Goal: Information Seeking & Learning: Compare options

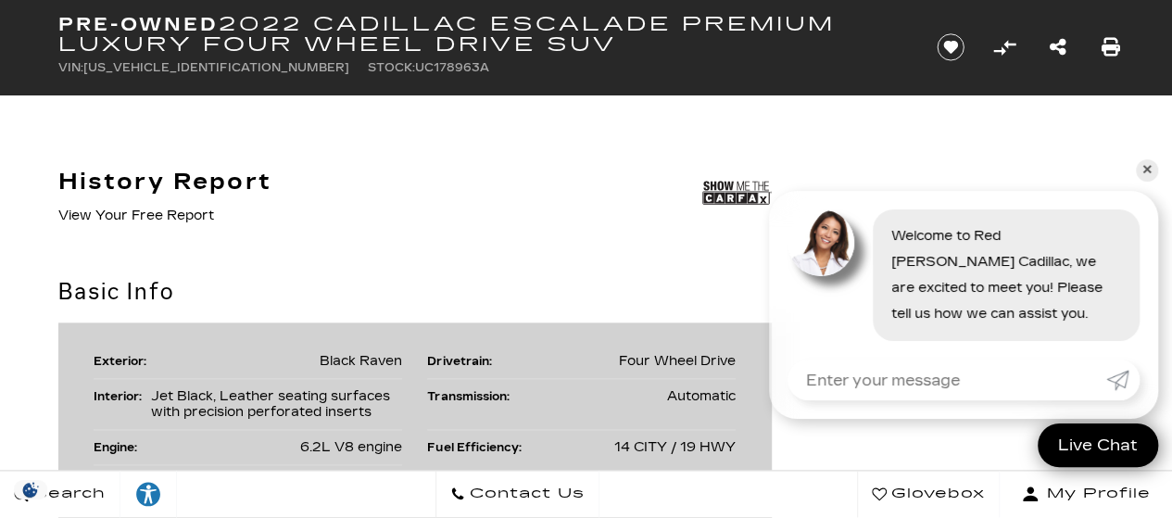
scroll to position [950, 0]
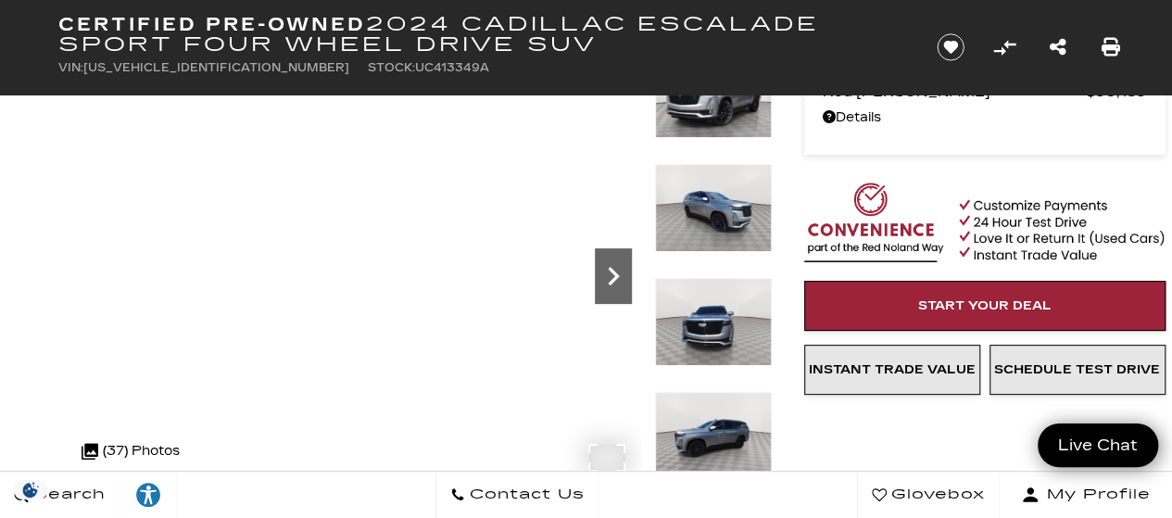
click at [610, 269] on icon "Next" at bounding box center [613, 276] width 11 height 19
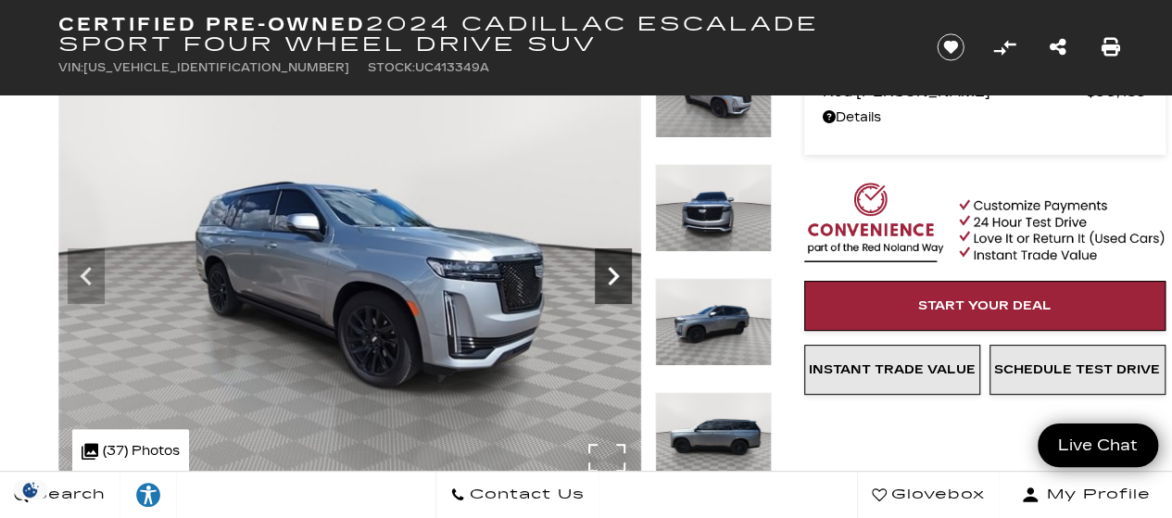
click at [610, 269] on icon "Next" at bounding box center [613, 276] width 11 height 19
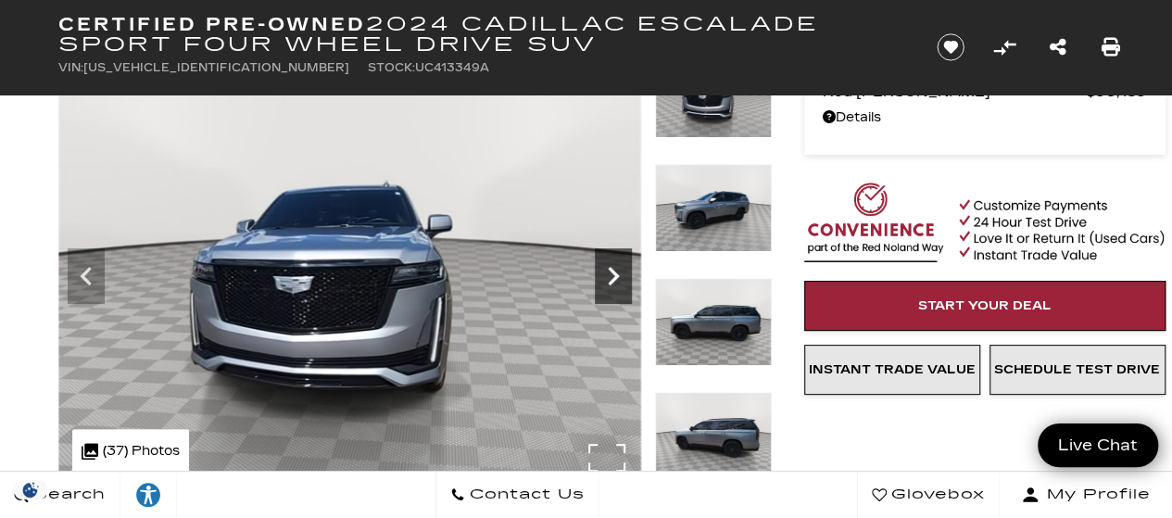
click at [610, 269] on icon "Next" at bounding box center [613, 276] width 11 height 19
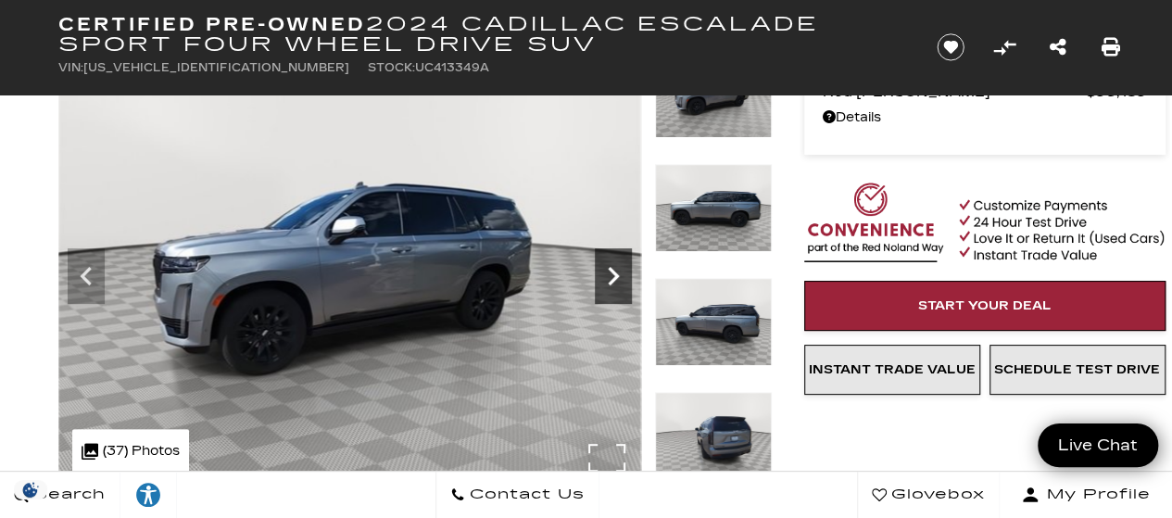
click at [610, 269] on icon "Next" at bounding box center [613, 276] width 11 height 19
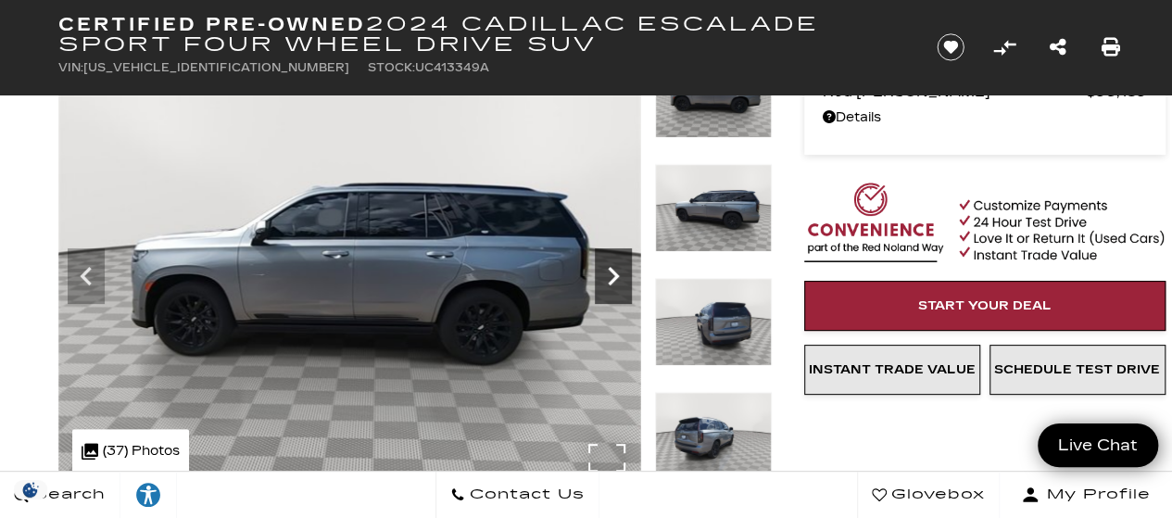
click at [610, 269] on icon "Next" at bounding box center [613, 276] width 11 height 19
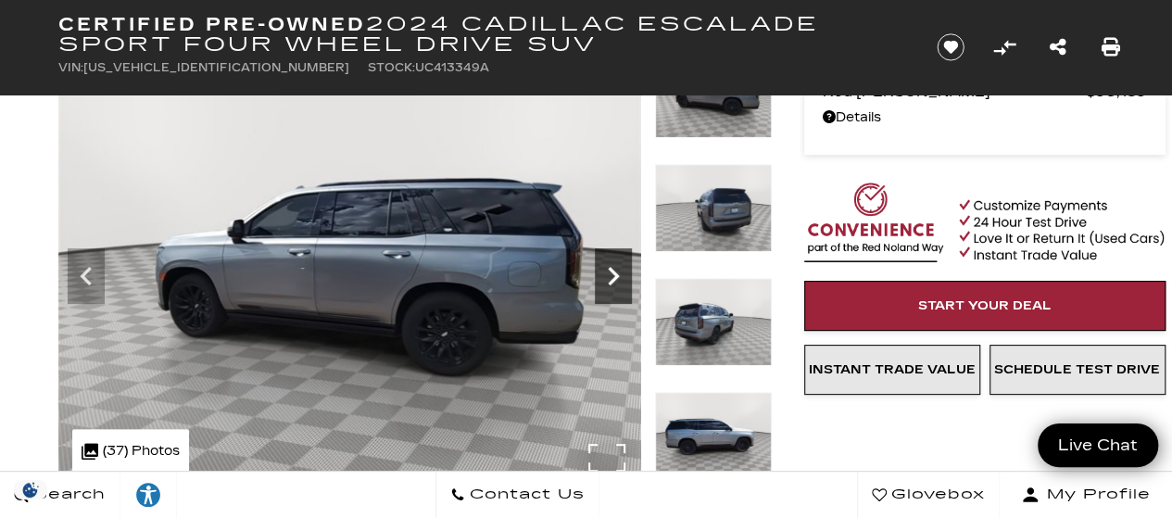
click at [610, 269] on icon "Next" at bounding box center [613, 276] width 11 height 19
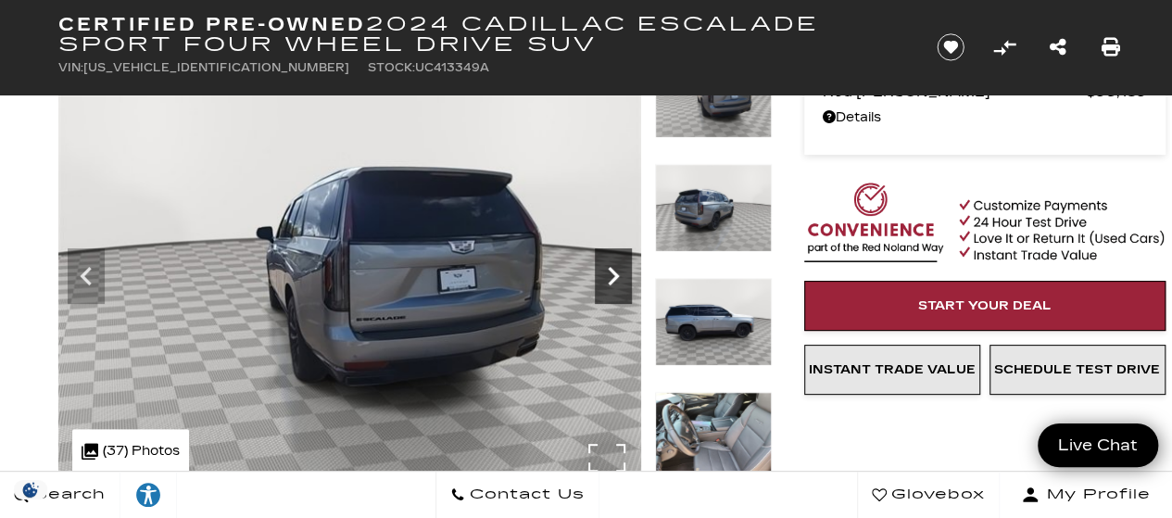
click at [610, 269] on icon "Next" at bounding box center [613, 276] width 11 height 19
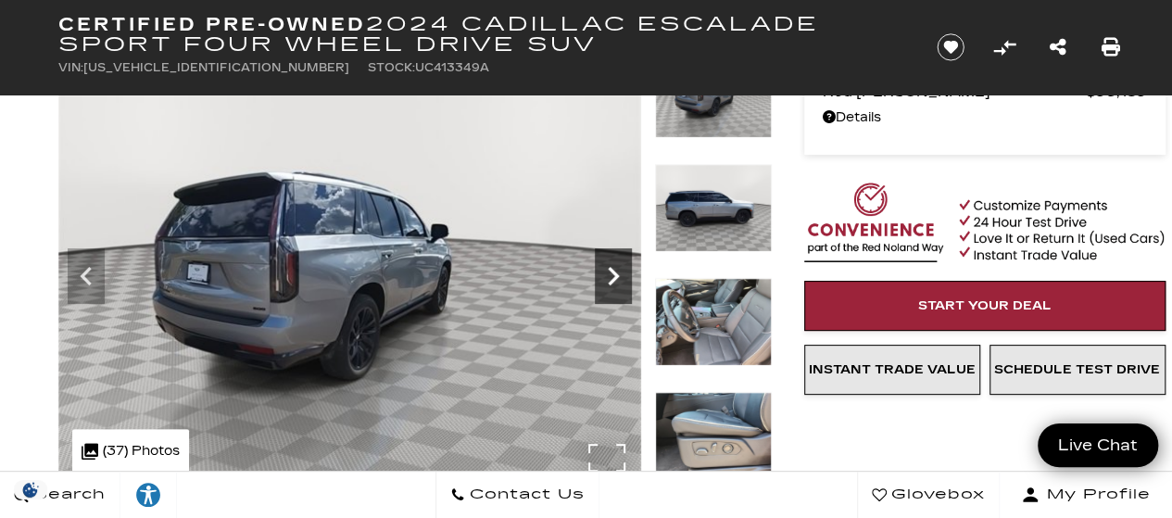
click at [610, 269] on icon "Next" at bounding box center [613, 276] width 11 height 19
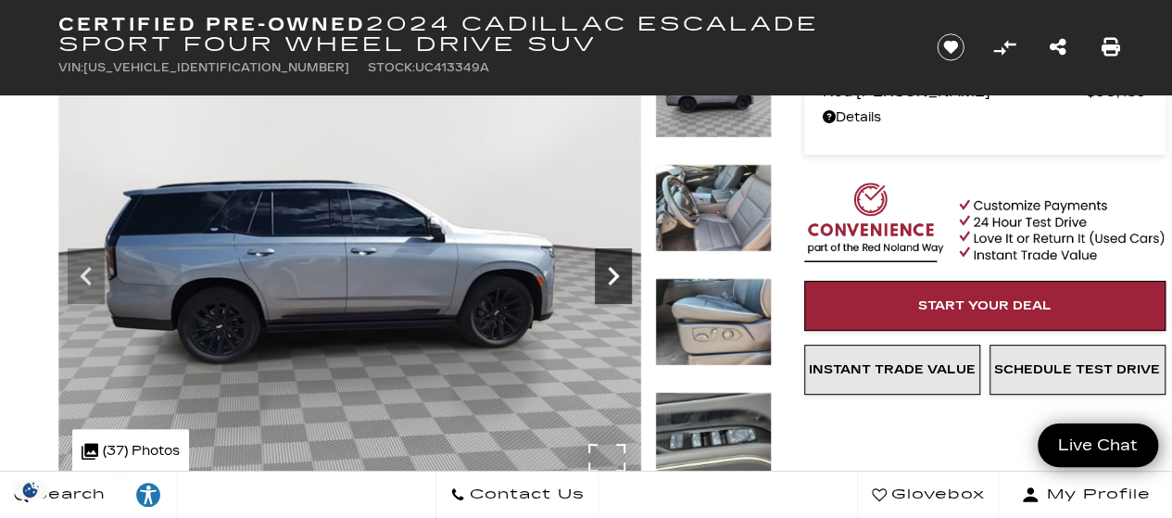
click at [610, 269] on icon "Next" at bounding box center [613, 276] width 11 height 19
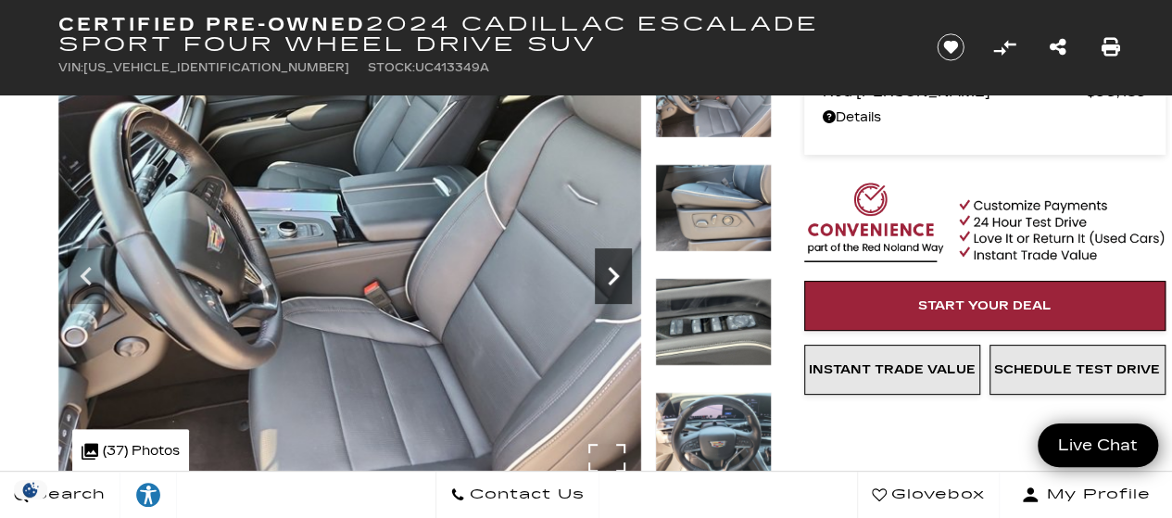
click at [610, 269] on icon "Next" at bounding box center [613, 276] width 11 height 19
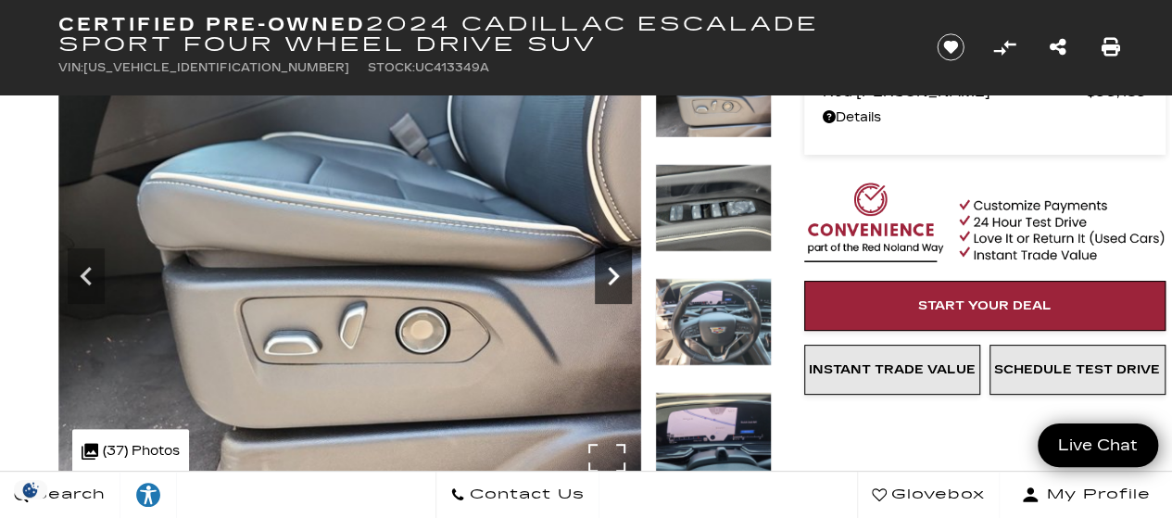
click at [610, 269] on icon "Next" at bounding box center [613, 276] width 11 height 19
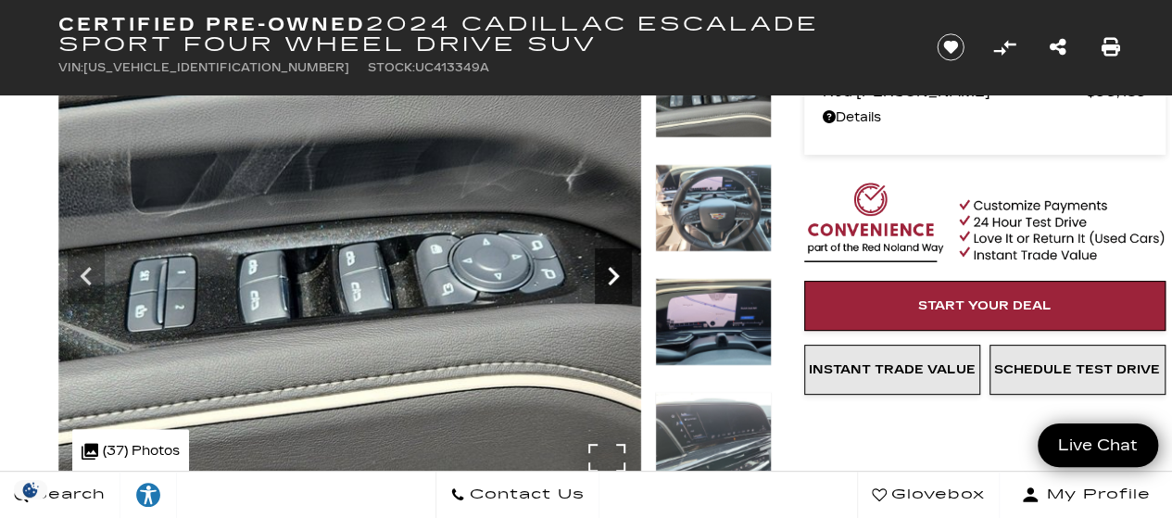
click at [610, 269] on icon "Next" at bounding box center [613, 276] width 11 height 19
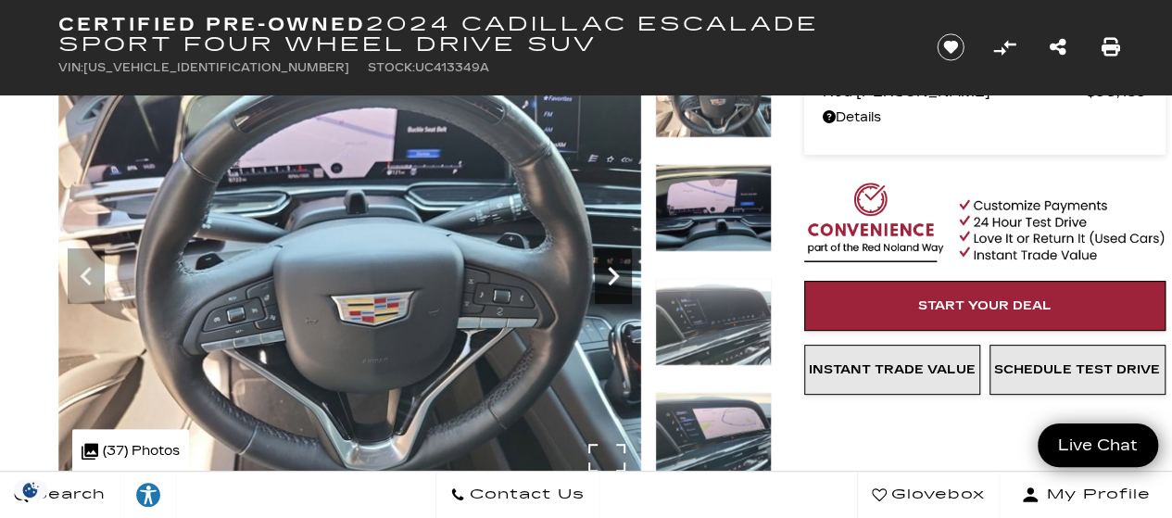
click at [613, 279] on icon "Next" at bounding box center [613, 276] width 11 height 19
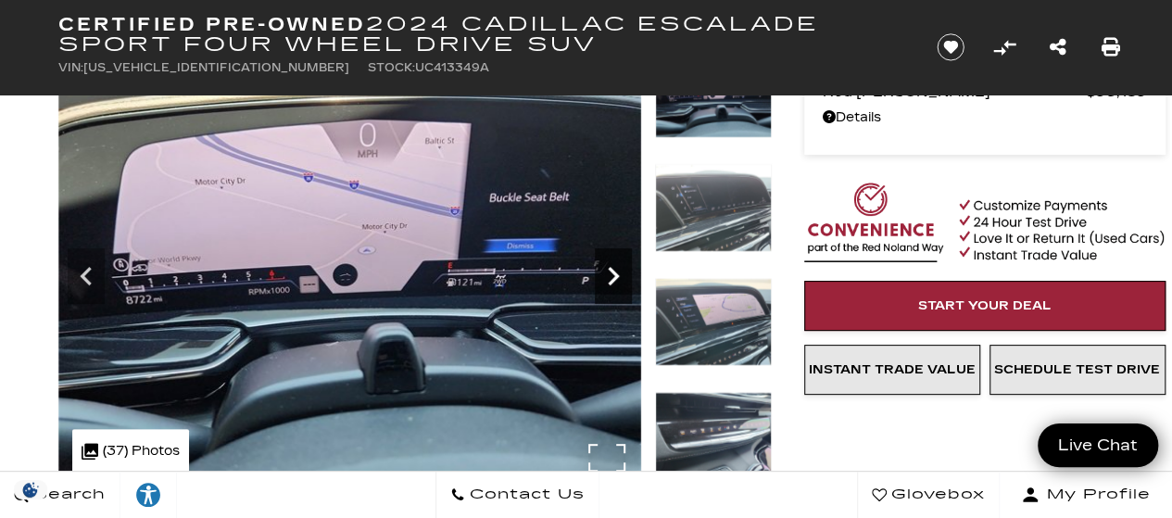
click at [613, 279] on icon "Next" at bounding box center [613, 276] width 11 height 19
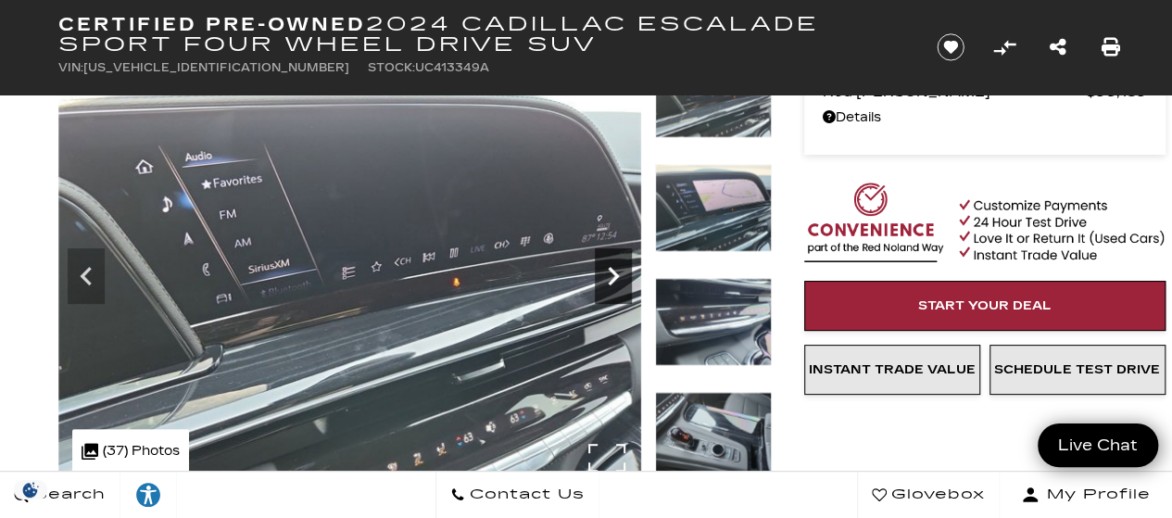
click at [613, 279] on icon "Next" at bounding box center [613, 276] width 11 height 19
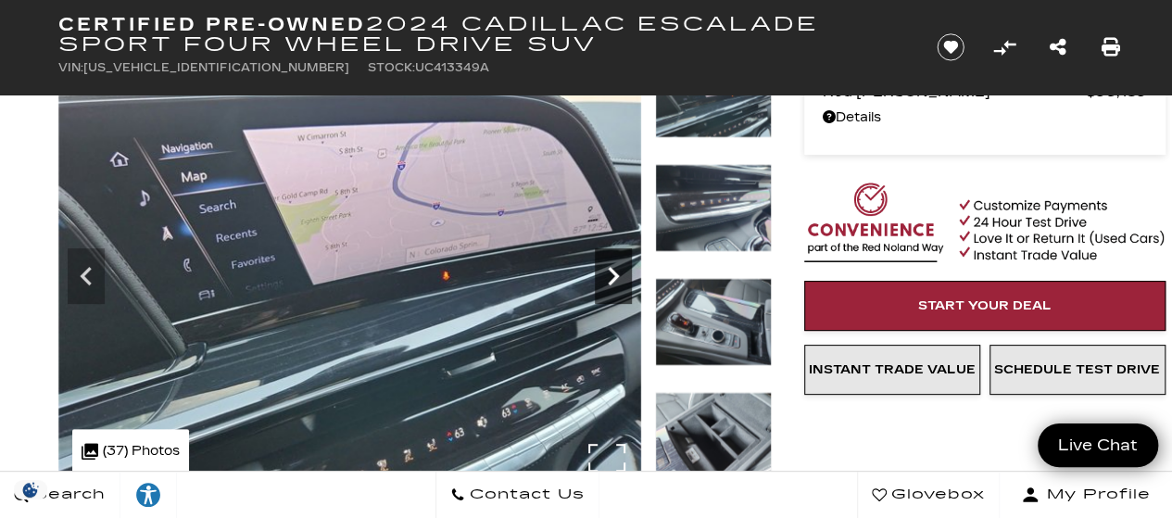
click at [613, 279] on icon "Next" at bounding box center [613, 276] width 11 height 19
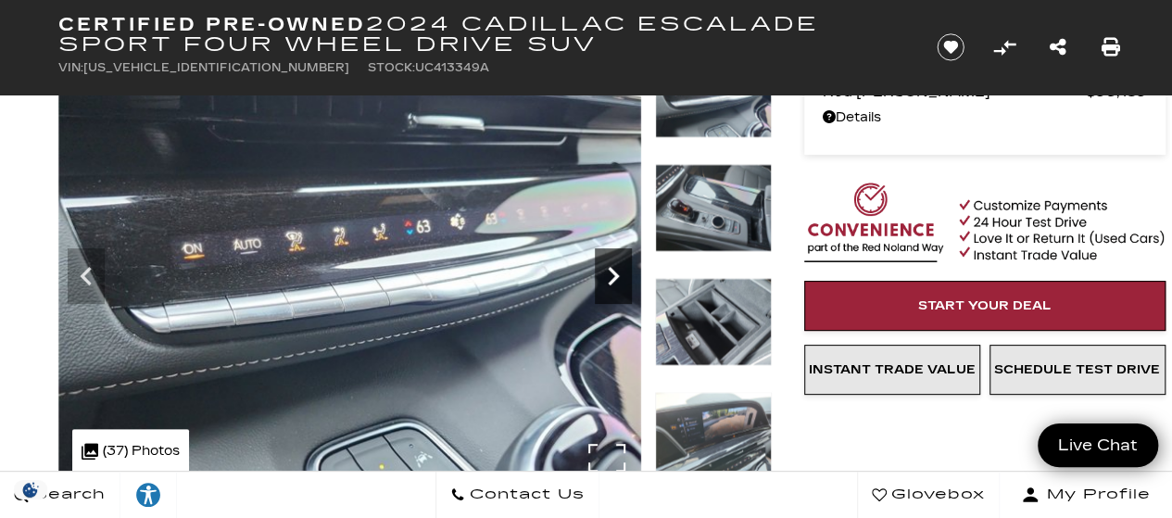
click at [613, 279] on icon "Next" at bounding box center [613, 276] width 11 height 19
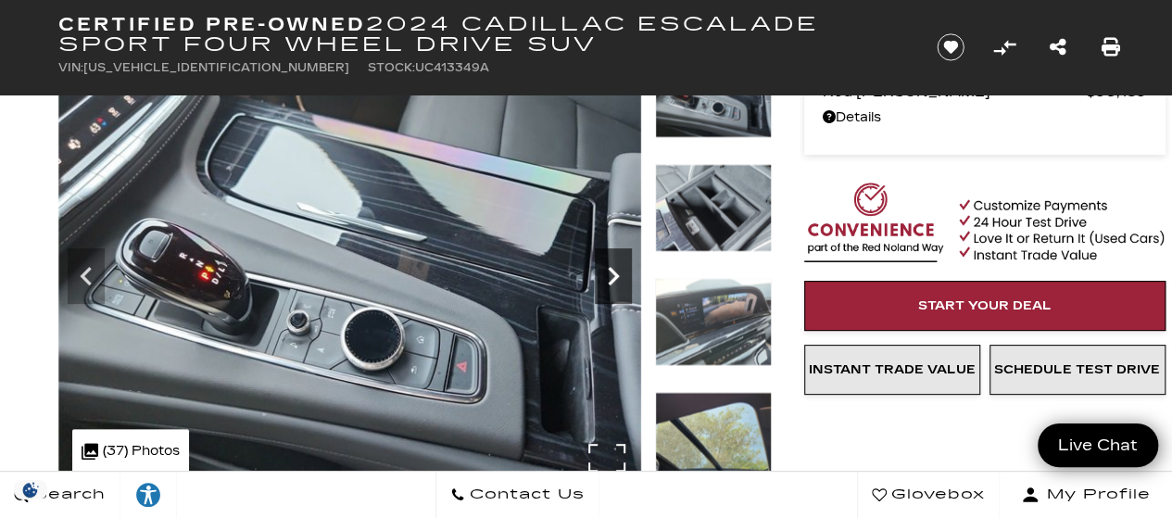
click at [613, 279] on icon "Next" at bounding box center [613, 276] width 11 height 19
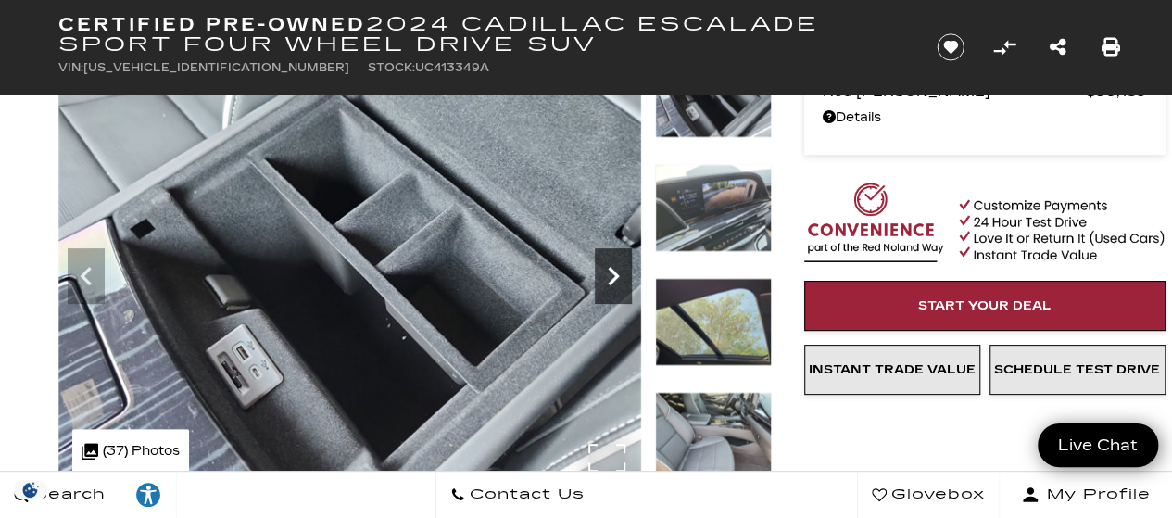
click at [613, 279] on icon "Next" at bounding box center [613, 276] width 11 height 19
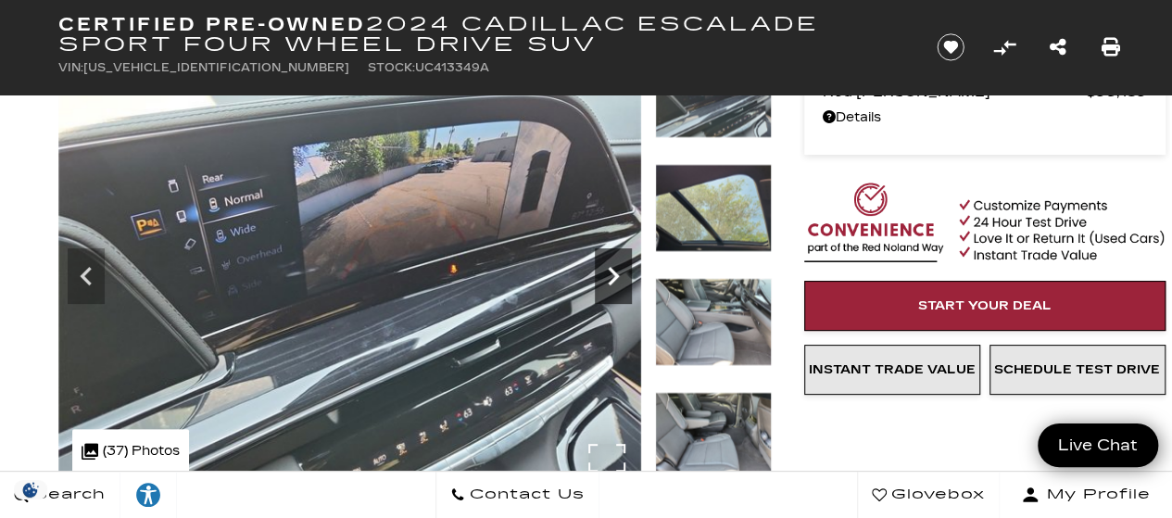
click at [613, 279] on icon "Next" at bounding box center [613, 276] width 11 height 19
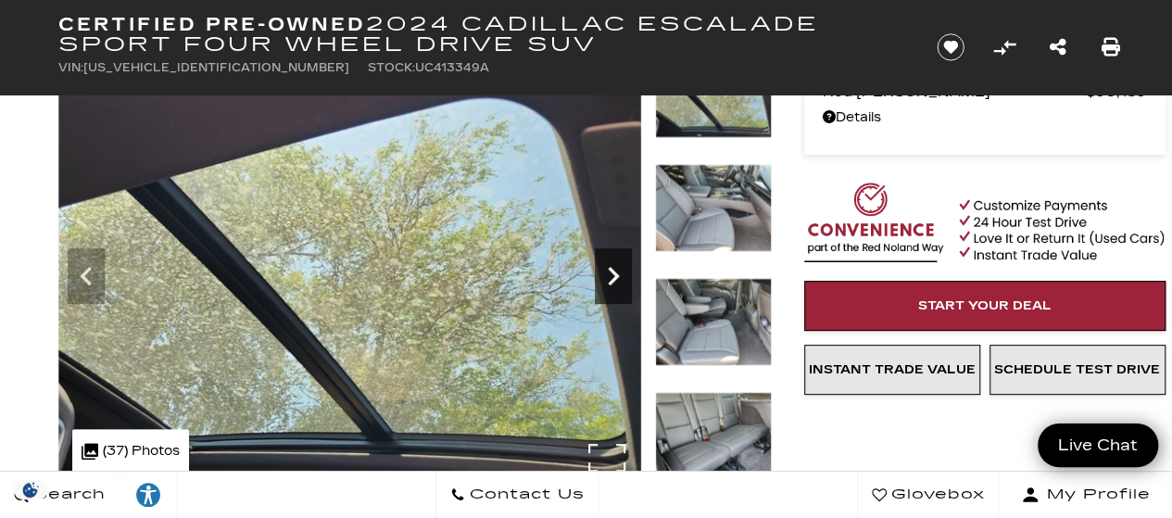
click at [613, 279] on icon "Next" at bounding box center [613, 276] width 11 height 19
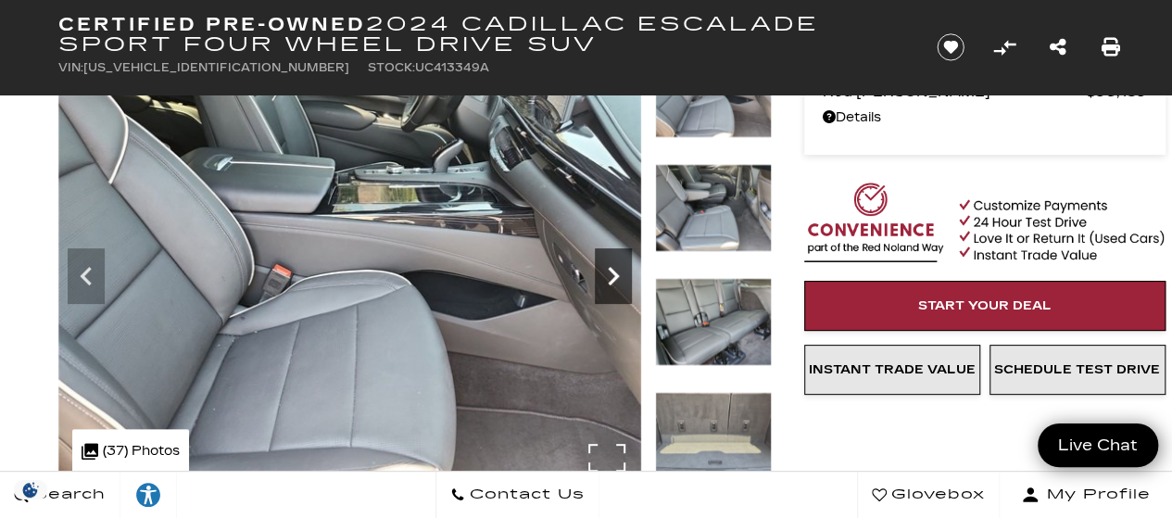
click at [613, 279] on icon "Next" at bounding box center [613, 276] width 11 height 19
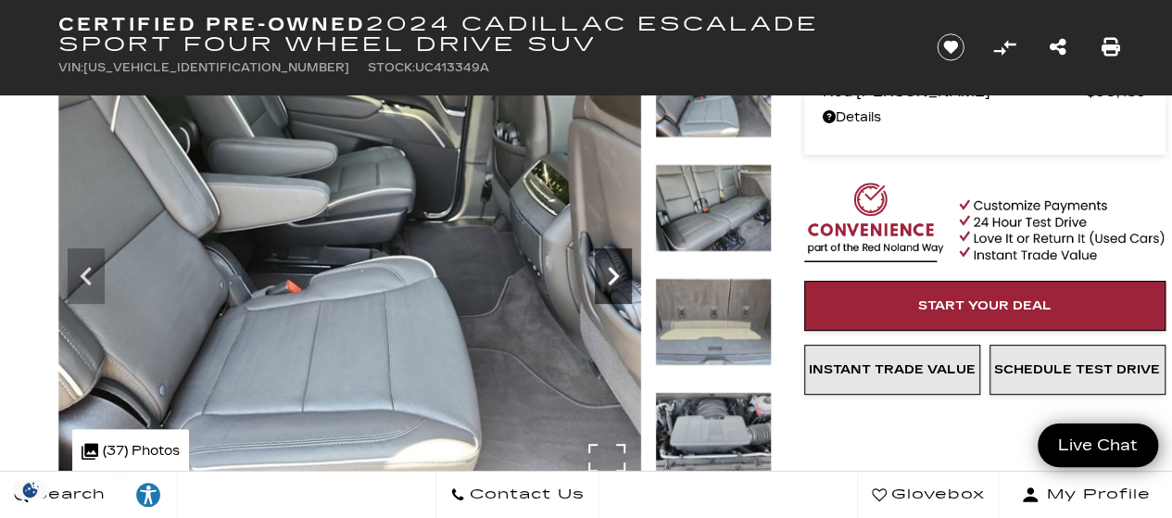
click at [613, 279] on icon "Next" at bounding box center [613, 276] width 11 height 19
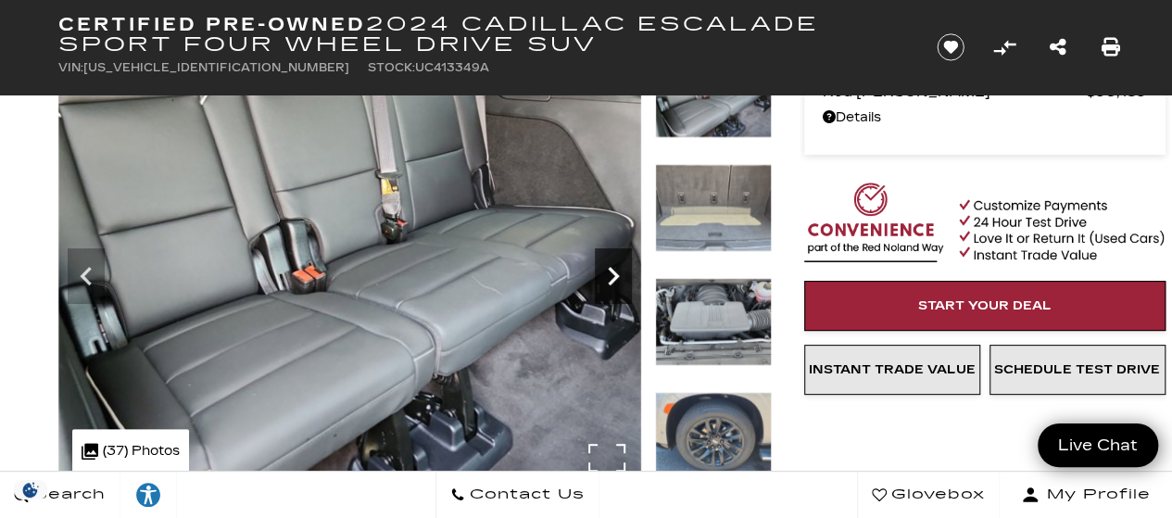
click at [613, 279] on icon "Next" at bounding box center [613, 276] width 11 height 19
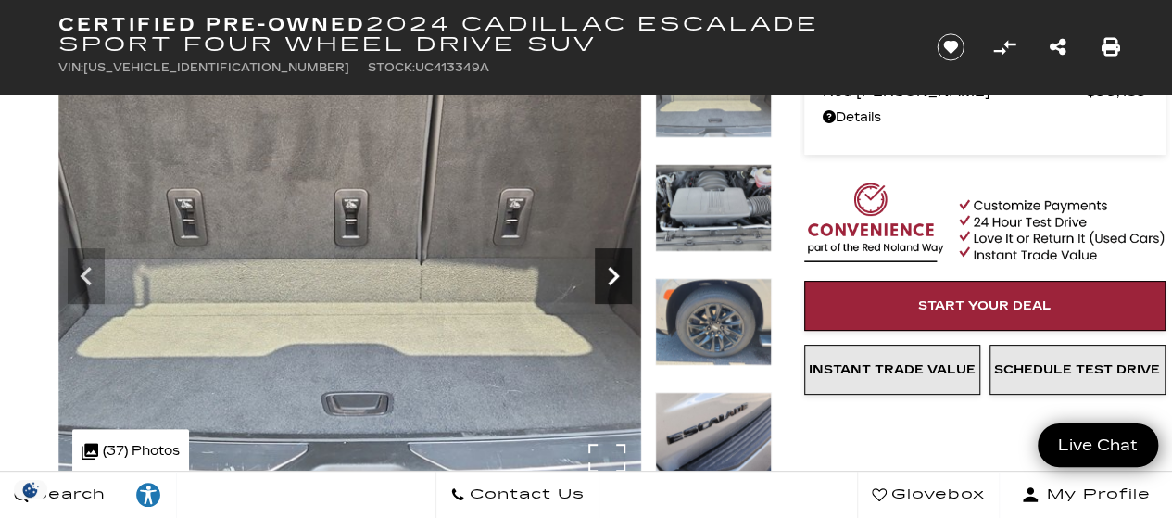
click at [613, 279] on icon "Next" at bounding box center [613, 276] width 11 height 19
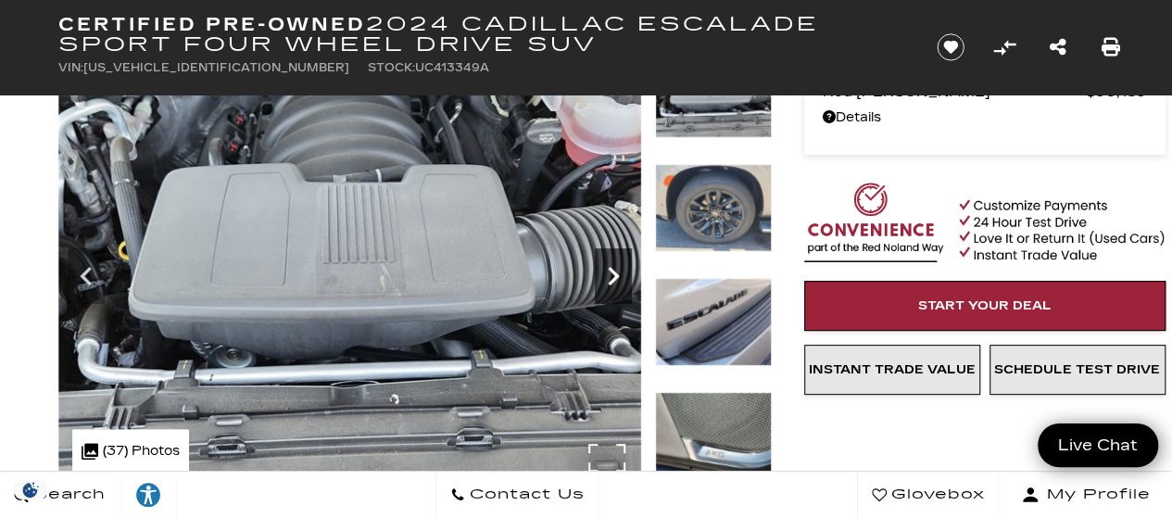
click at [613, 279] on icon "Next" at bounding box center [613, 276] width 11 height 19
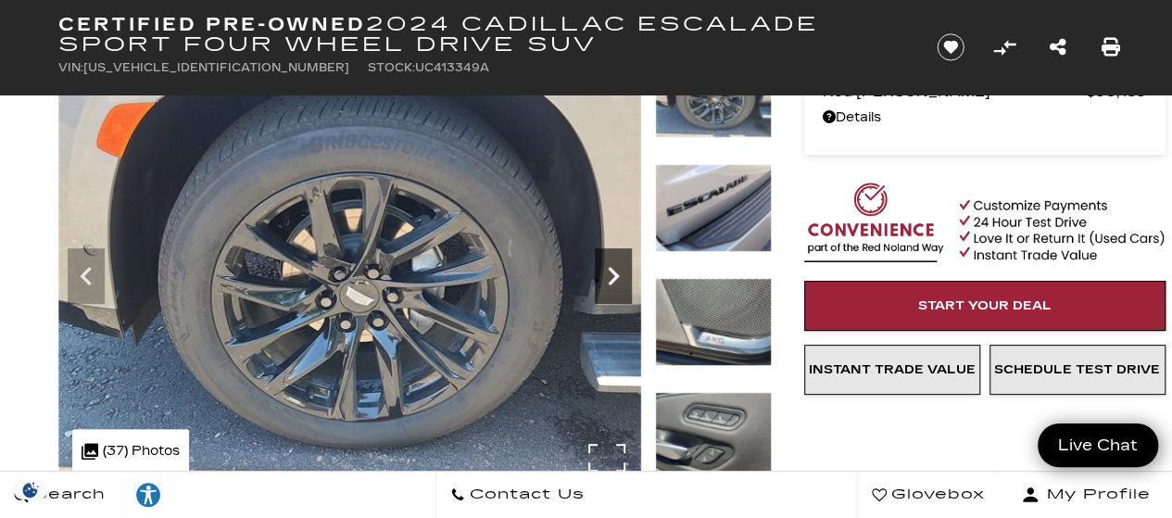
click at [613, 279] on icon "Next" at bounding box center [613, 276] width 11 height 19
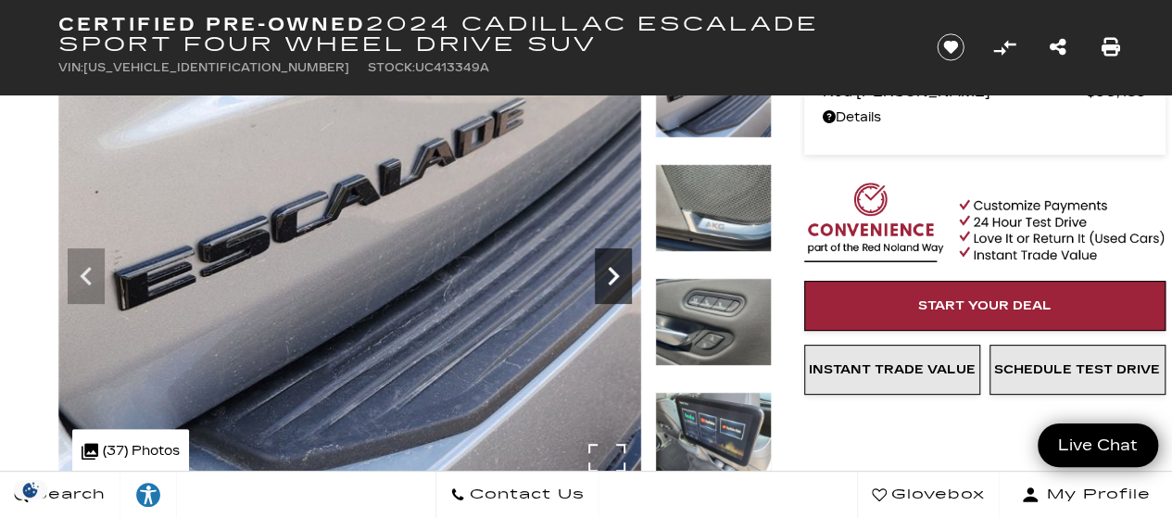
click at [613, 279] on icon "Next" at bounding box center [613, 276] width 11 height 19
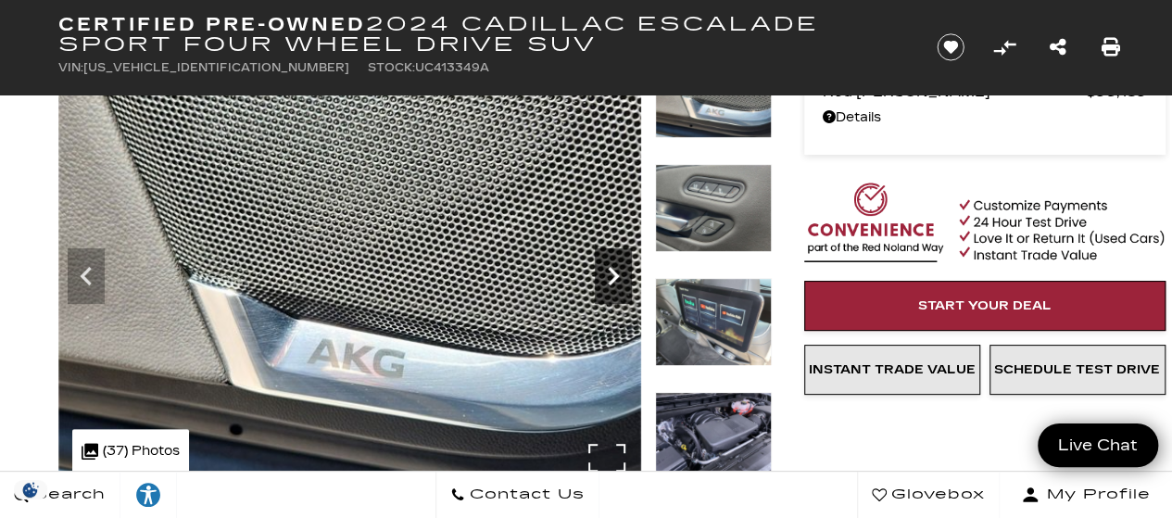
click at [613, 279] on icon "Next" at bounding box center [613, 276] width 11 height 19
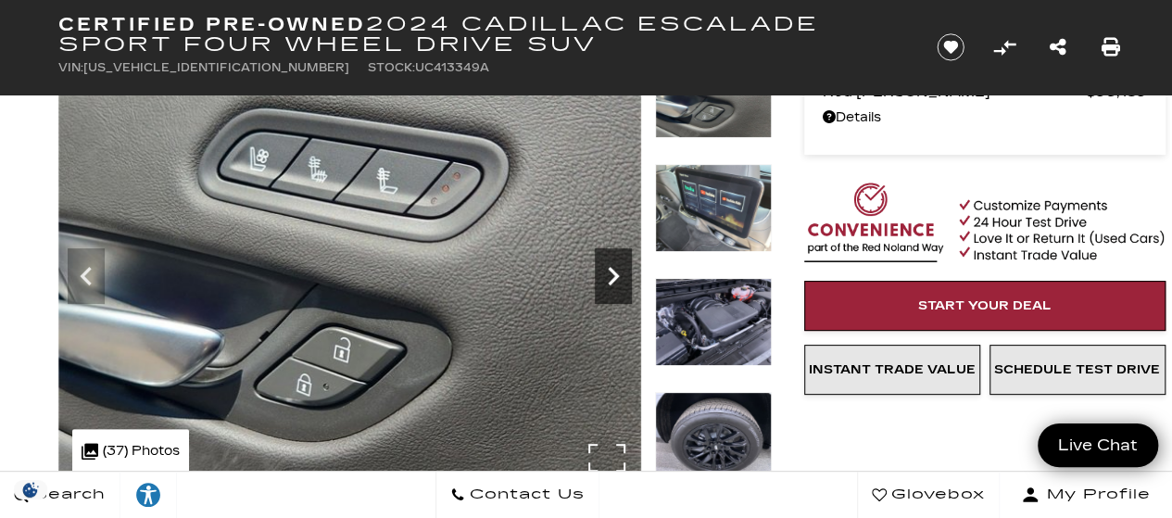
click at [613, 279] on icon "Next" at bounding box center [613, 276] width 11 height 19
